Goal: Transaction & Acquisition: Purchase product/service

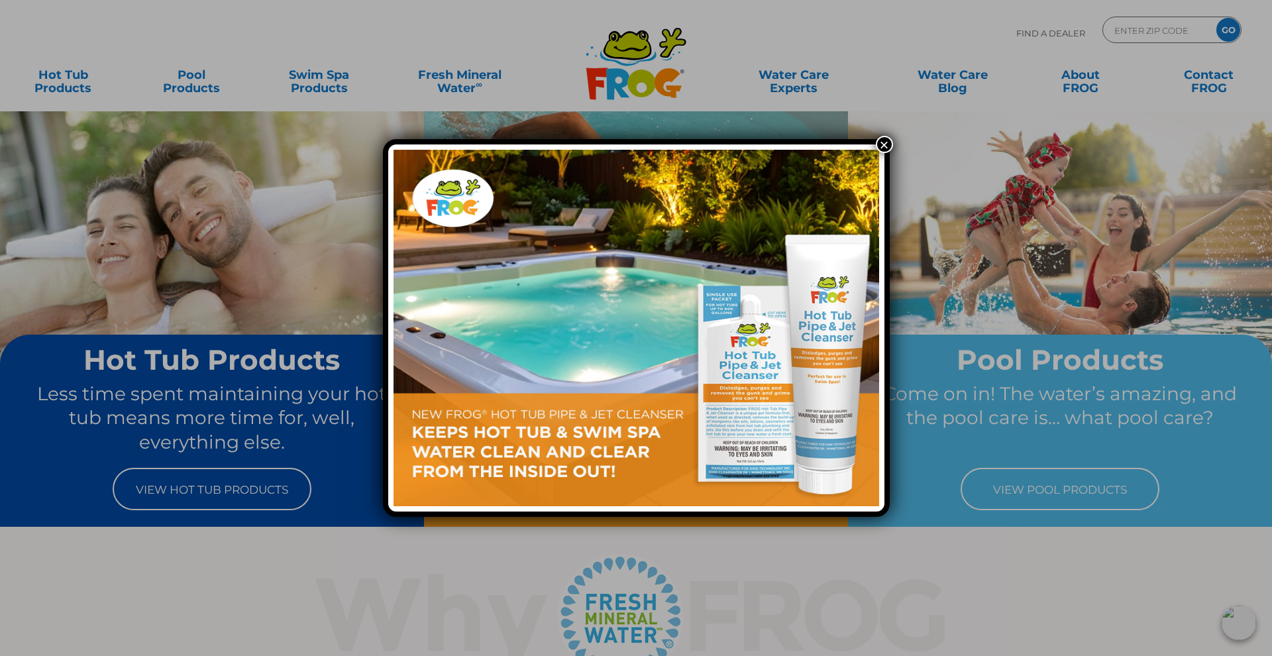
click at [887, 146] on button "×" at bounding box center [884, 144] width 17 height 17
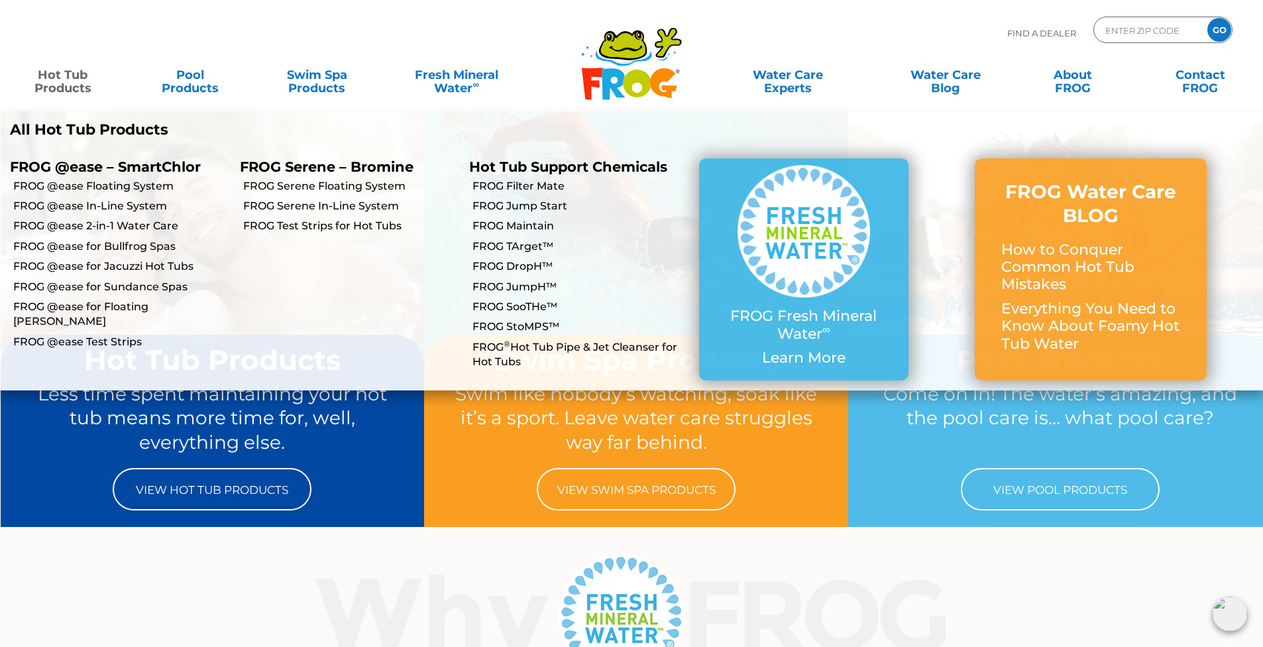
click at [46, 80] on link "Hot Tub Products" at bounding box center [62, 75] width 99 height 27
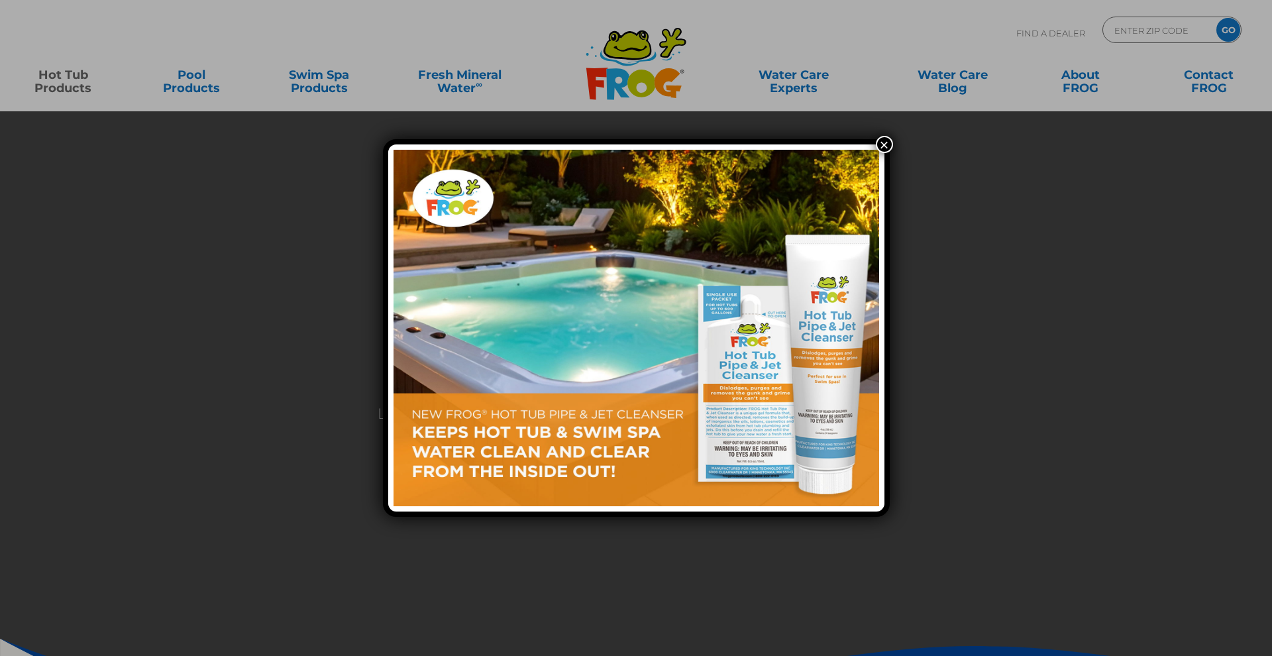
click at [882, 143] on button "×" at bounding box center [884, 144] width 17 height 17
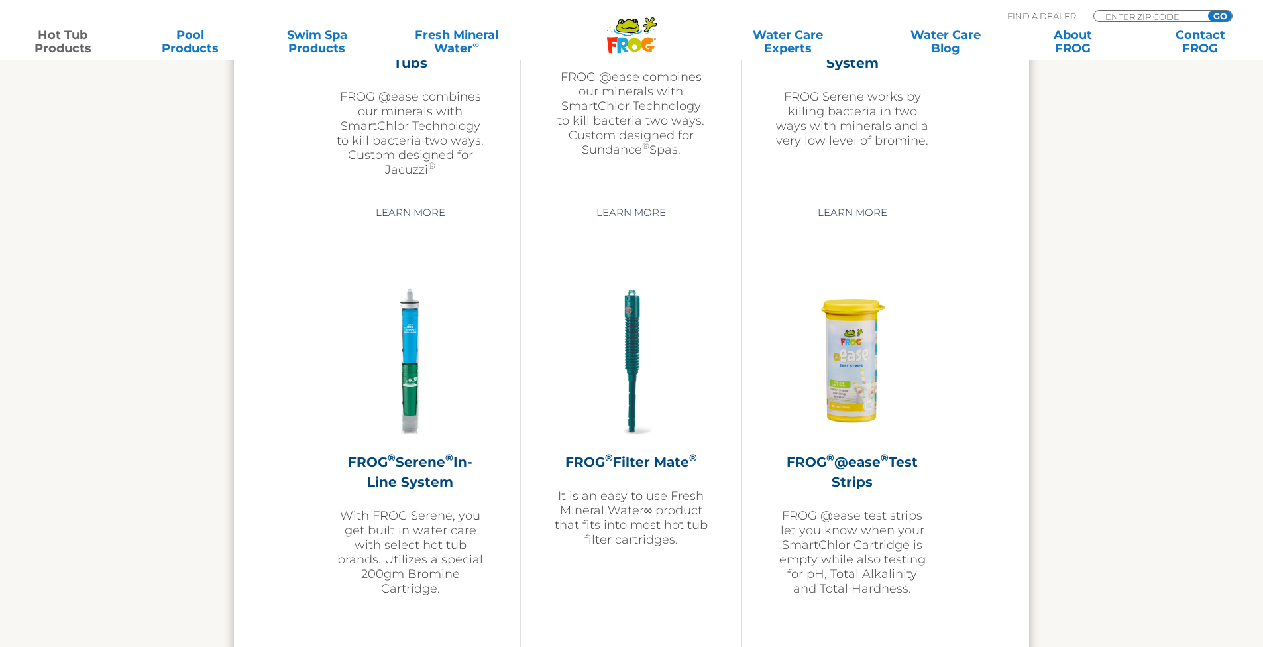
scroll to position [1959, 0]
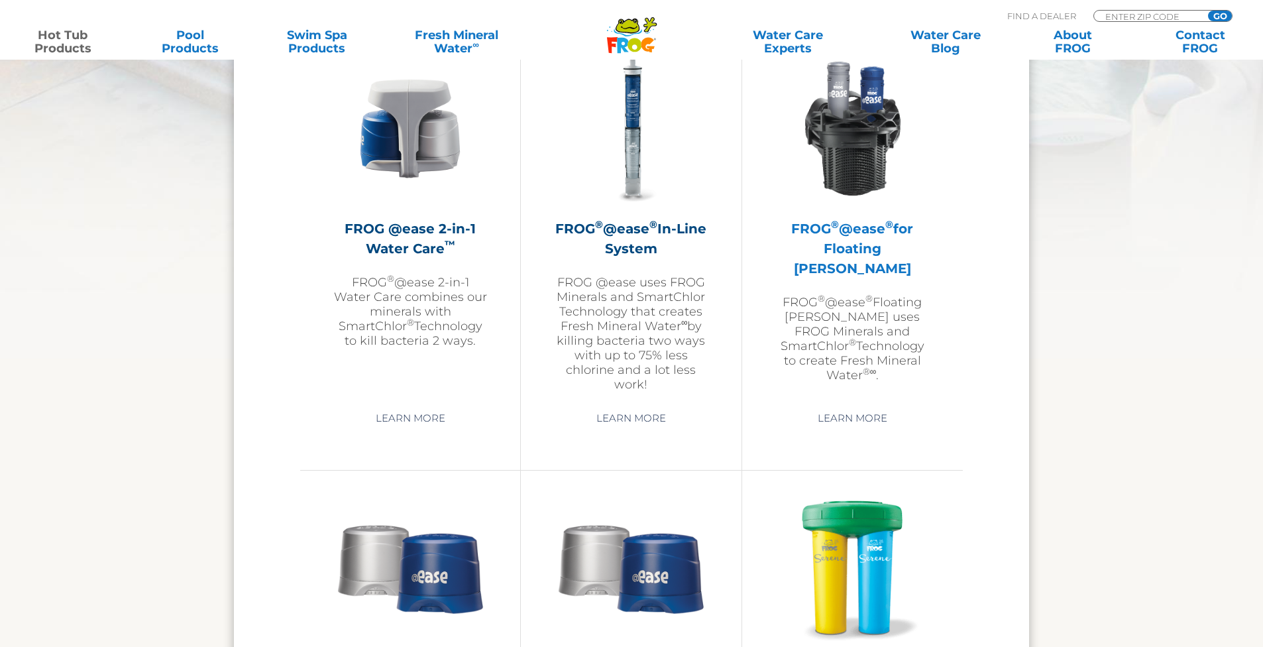
click at [852, 156] on img at bounding box center [852, 129] width 154 height 154
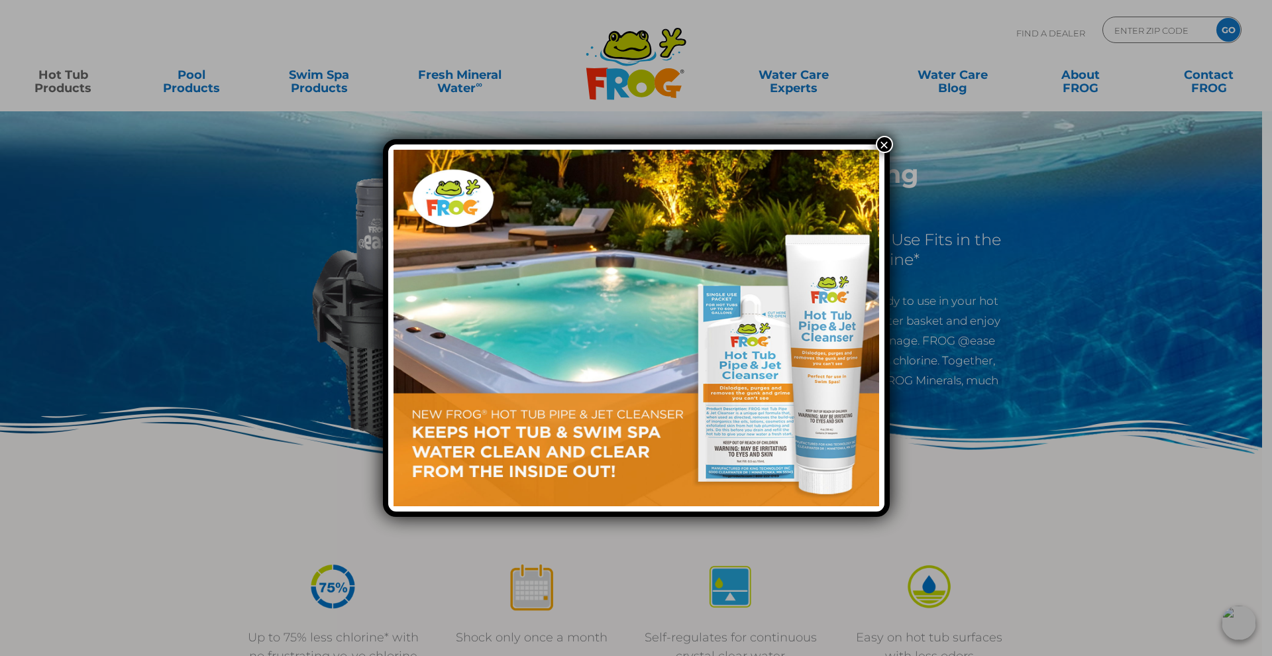
click at [887, 144] on button "×" at bounding box center [884, 144] width 17 height 17
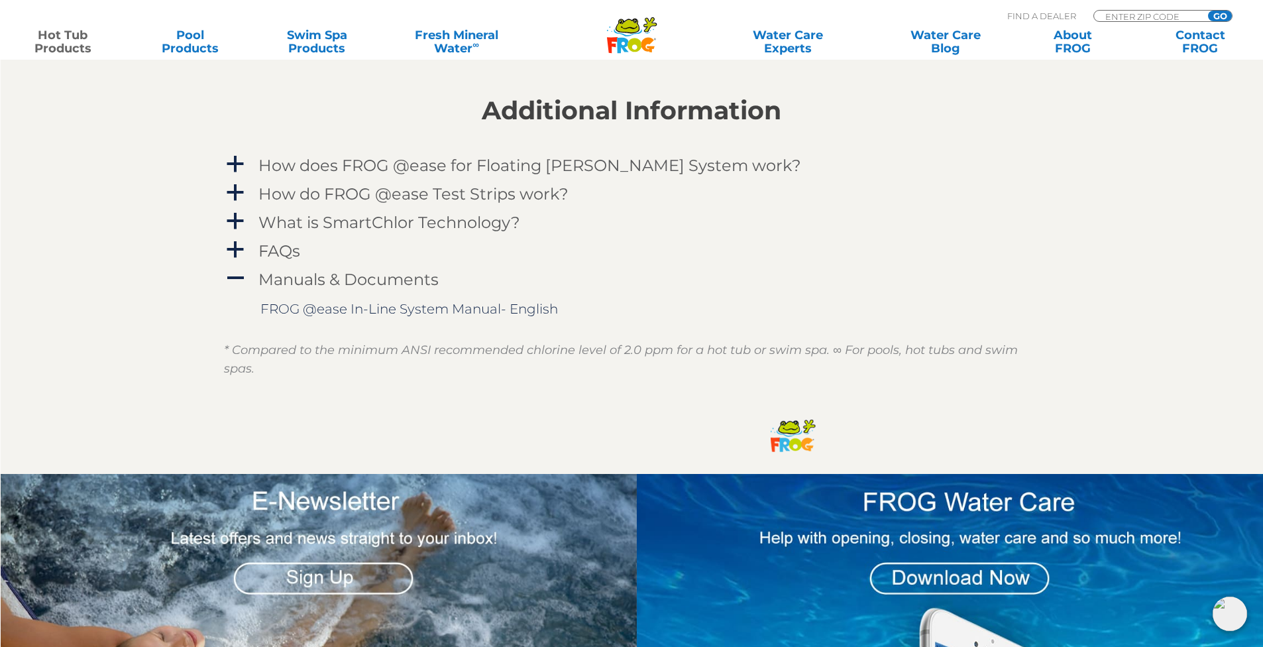
scroll to position [1259, 0]
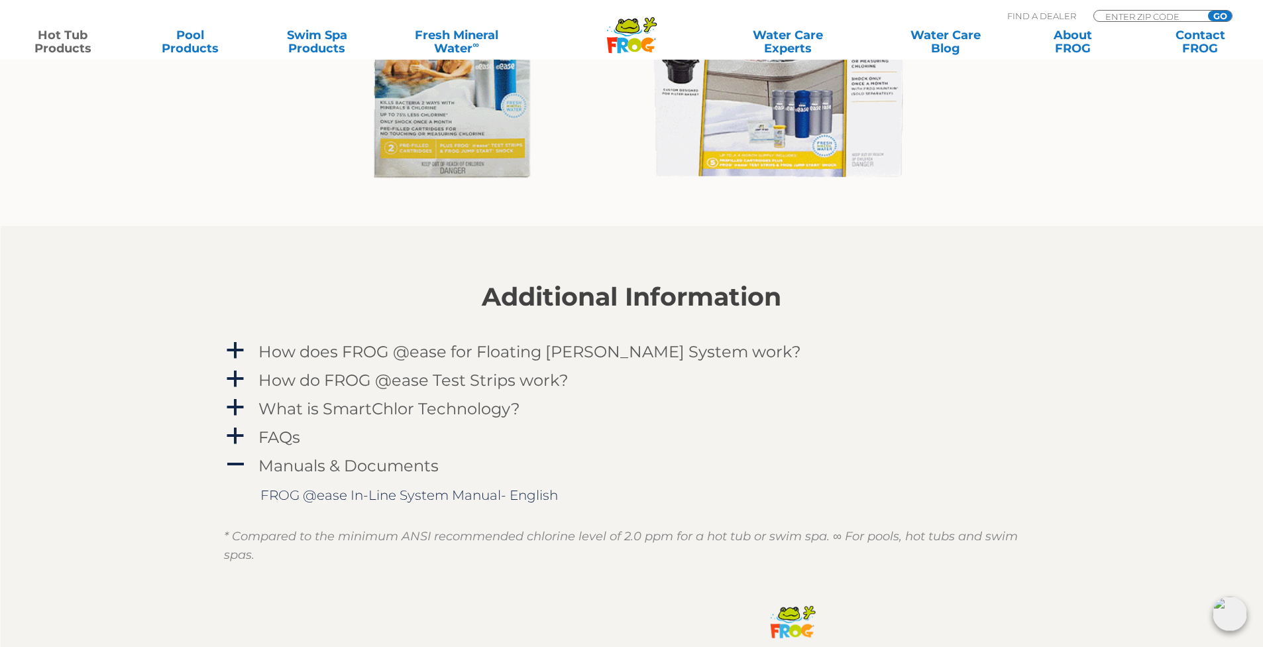
click at [445, 135] on img at bounding box center [637, 39] width 616 height 333
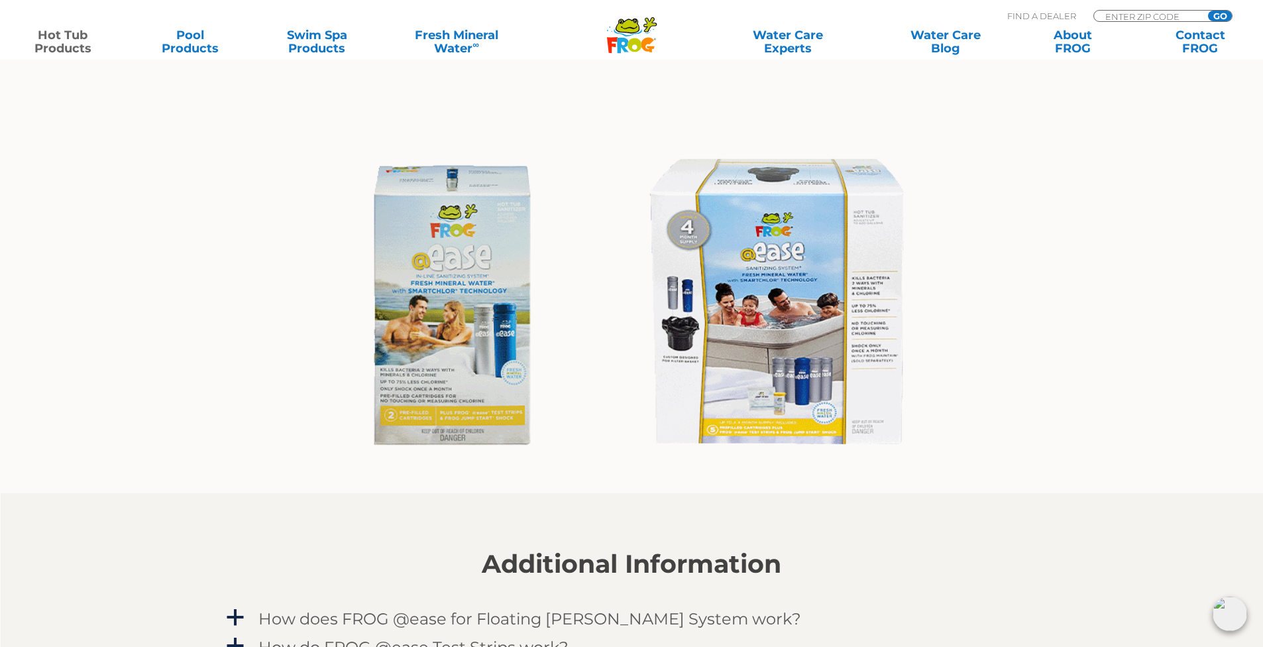
click at [455, 284] on img at bounding box center [637, 306] width 616 height 333
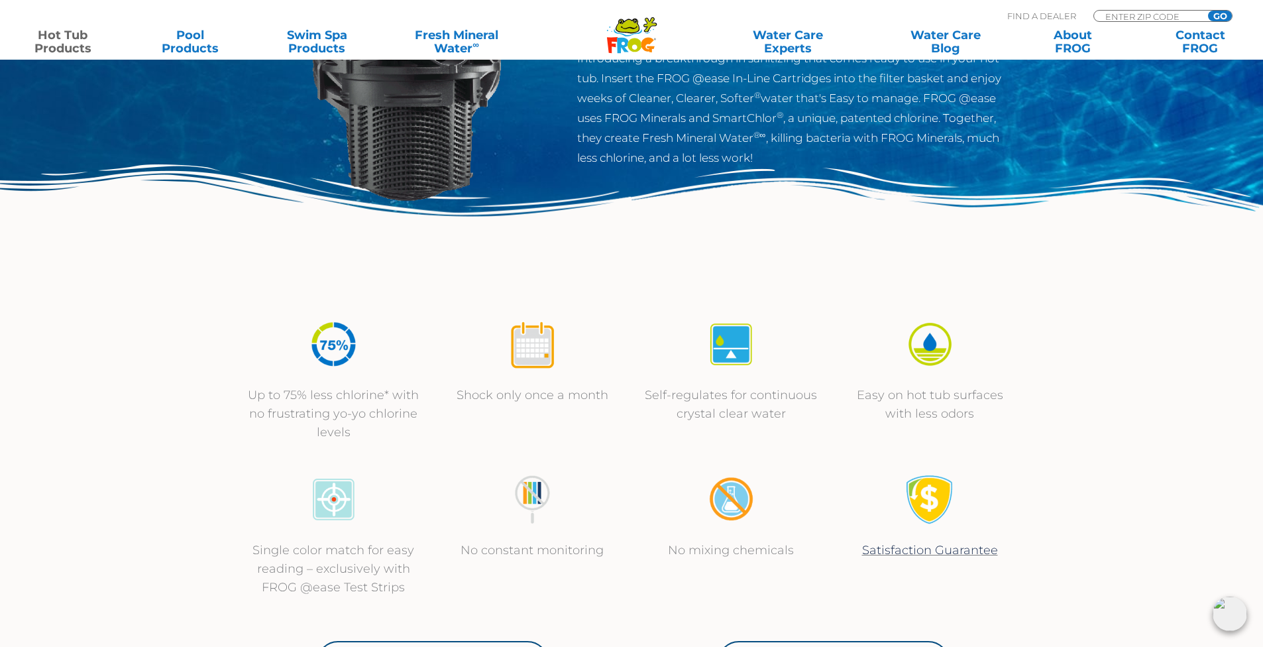
scroll to position [0, 0]
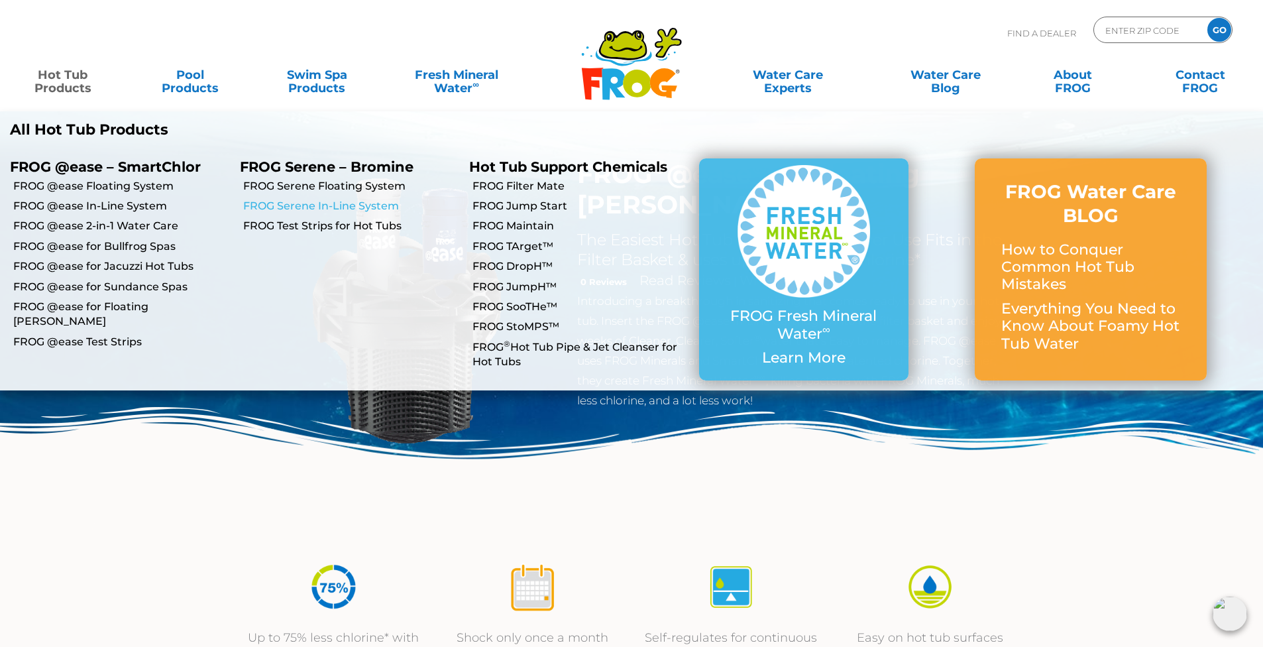
click at [254, 205] on link "FROG Serene In-Line System" at bounding box center [351, 206] width 217 height 15
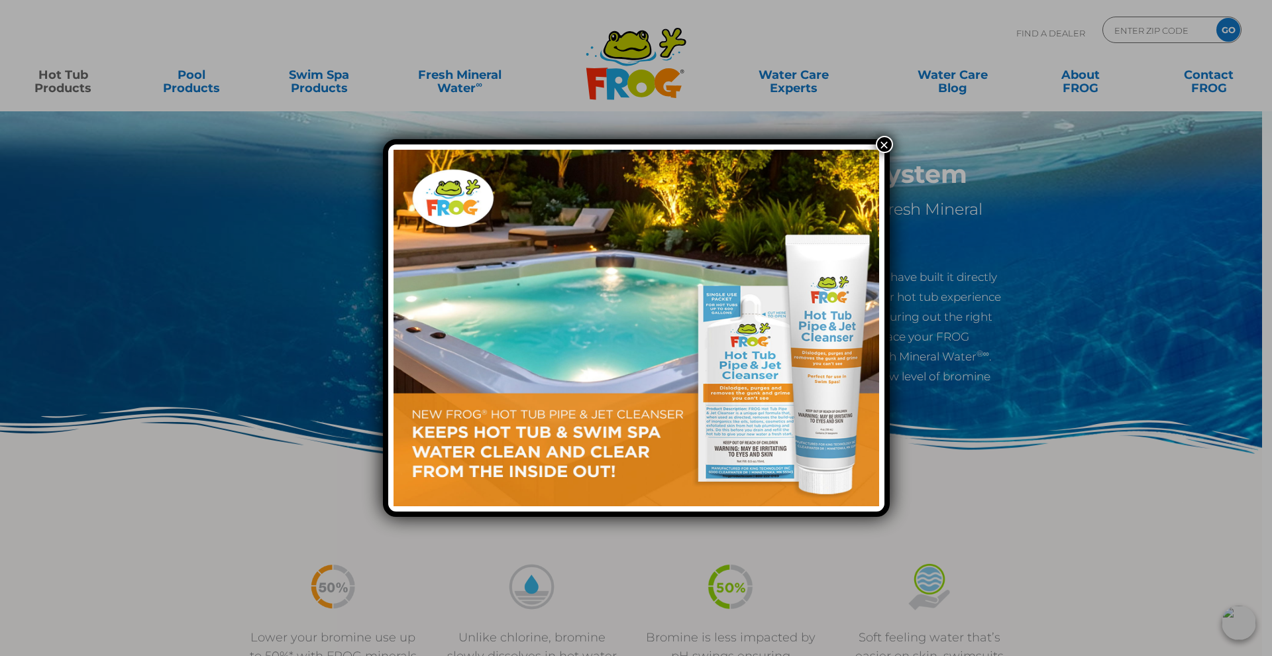
click at [885, 139] on button "×" at bounding box center [884, 144] width 17 height 17
